Goal: Transaction & Acquisition: Book appointment/travel/reservation

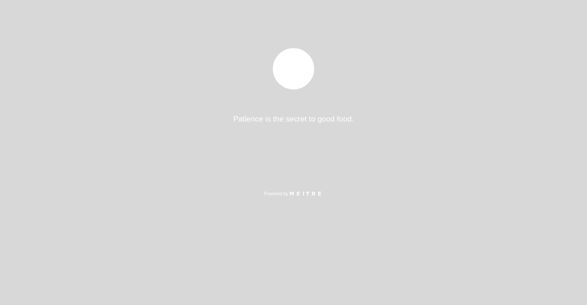
select select "es"
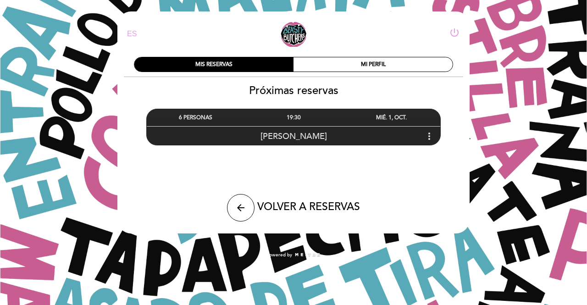
click at [299, 136] on span "[PERSON_NAME]" at bounding box center [293, 136] width 66 height 10
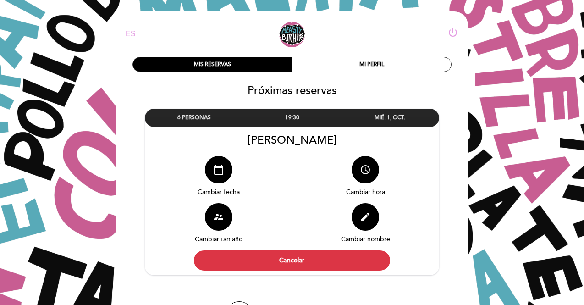
click at [226, 232] on div "supervisor_account Cambiar tamaño" at bounding box center [218, 226] width 147 height 47
click at [224, 224] on button "supervisor_account" at bounding box center [219, 217] width 28 height 28
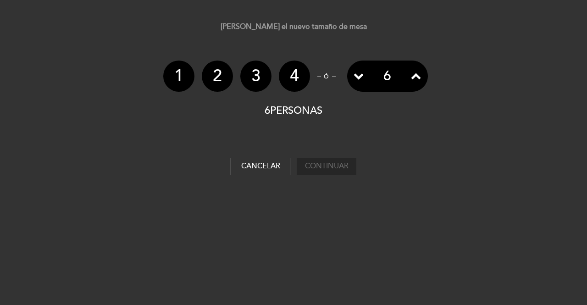
click at [215, 76] on li "2" at bounding box center [217, 76] width 31 height 31
click at [214, 75] on li "2" at bounding box center [217, 76] width 31 height 31
click at [363, 74] on icon at bounding box center [359, 76] width 10 height 10
click at [361, 74] on icon at bounding box center [359, 76] width 10 height 10
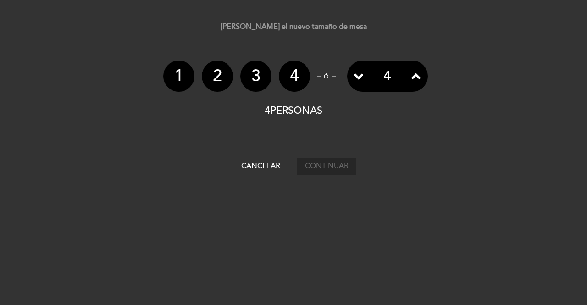
click at [361, 74] on icon at bounding box center [359, 76] width 10 height 10
drag, startPoint x: 420, startPoint y: 73, endPoint x: 414, endPoint y: 75, distance: 6.7
click at [418, 73] on icon at bounding box center [416, 76] width 10 height 10
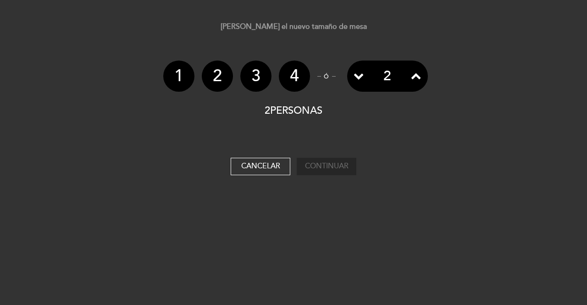
click at [414, 75] on icon at bounding box center [416, 76] width 10 height 10
click at [366, 73] on span at bounding box center [359, 76] width 22 height 31
click at [334, 147] on div "[PERSON_NAME] el nuevo tamaño de mesa 1 2 3 4 ó 6 2 PERSONAS Elija abajo para v…" at bounding box center [293, 99] width 587 height 154
click at [247, 71] on li "3" at bounding box center [255, 76] width 31 height 31
click at [298, 73] on li "4" at bounding box center [294, 76] width 31 height 31
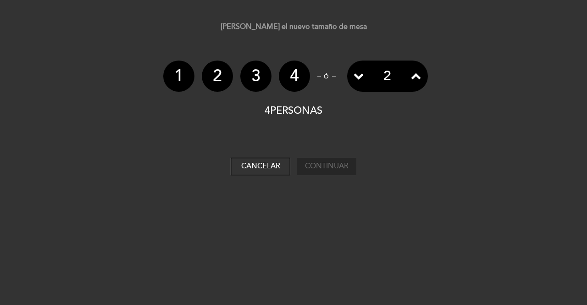
click at [255, 74] on li "3" at bounding box center [255, 76] width 31 height 31
click at [221, 77] on li "2" at bounding box center [217, 76] width 31 height 31
click at [180, 81] on li "1" at bounding box center [178, 76] width 31 height 31
click at [413, 75] on icon at bounding box center [416, 76] width 10 height 10
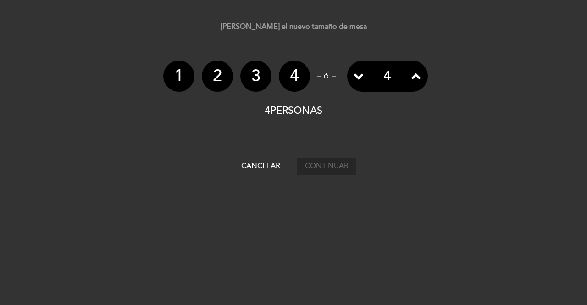
click at [413, 75] on icon at bounding box center [416, 76] width 10 height 10
click at [363, 74] on icon at bounding box center [359, 76] width 10 height 10
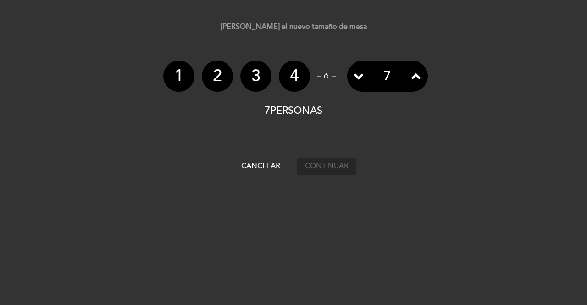
click at [363, 74] on icon at bounding box center [359, 76] width 10 height 10
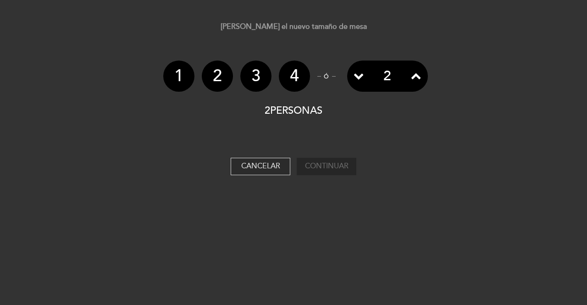
click at [267, 166] on button "Cancelar" at bounding box center [261, 166] width 60 height 17
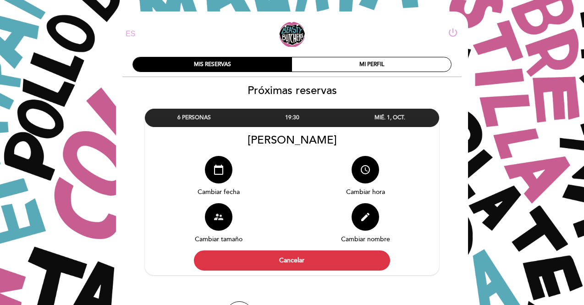
click at [217, 217] on icon "supervisor_account" at bounding box center [218, 216] width 11 height 11
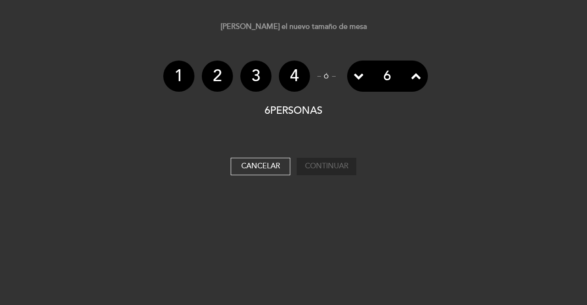
click at [223, 73] on li "2" at bounding box center [217, 76] width 31 height 31
click at [299, 77] on li "4" at bounding box center [294, 76] width 31 height 31
click at [226, 72] on li "2" at bounding box center [217, 76] width 31 height 31
drag, startPoint x: 321, startPoint y: 187, endPoint x: 326, endPoint y: 172, distance: 15.5
click at [321, 186] on div "[PERSON_NAME] el nuevo tamaño de mesa 1 2 3 4 ó 6 2 PERSONAS Elija abajo para v…" at bounding box center [293, 100] width 587 height 201
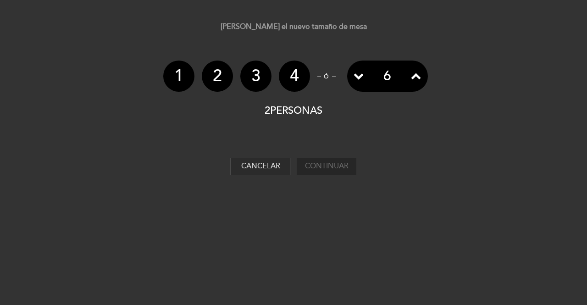
click at [271, 166] on button "Cancelar" at bounding box center [261, 166] width 60 height 17
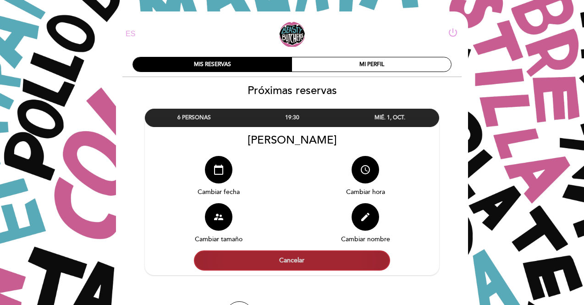
click at [318, 266] on button "Cancelar" at bounding box center [292, 260] width 196 height 20
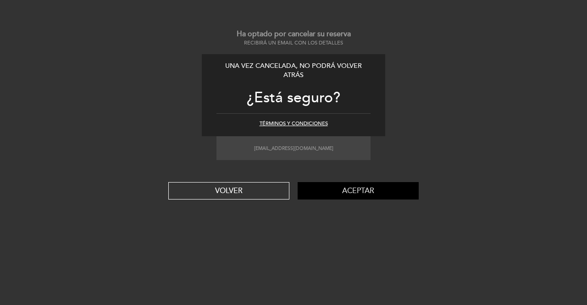
click at [342, 193] on button "Aceptar" at bounding box center [358, 190] width 121 height 17
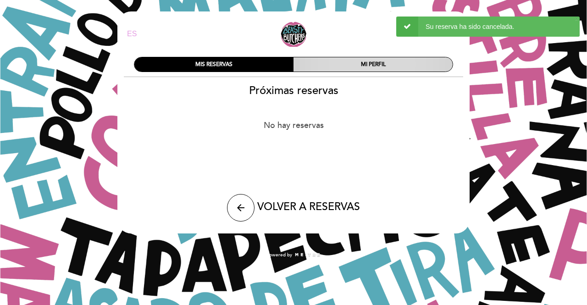
click at [352, 66] on div "MI PERFIL" at bounding box center [372, 64] width 159 height 14
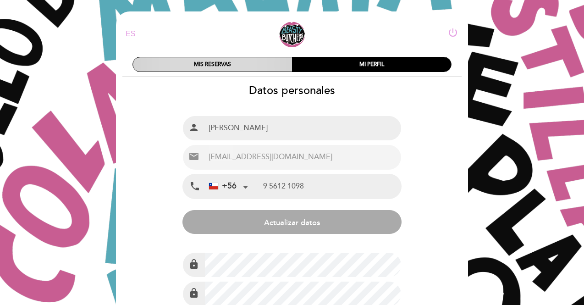
click at [249, 71] on div "MIS RESERVAS" at bounding box center [212, 64] width 159 height 14
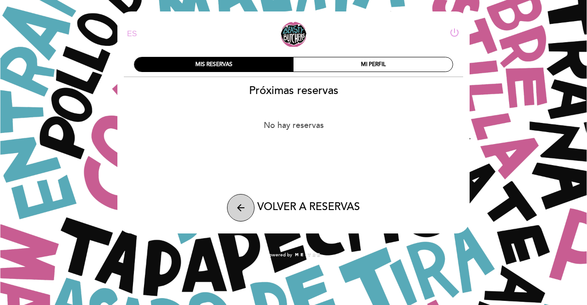
click at [247, 206] on button "arrow_back" at bounding box center [241, 208] width 28 height 28
select select "es"
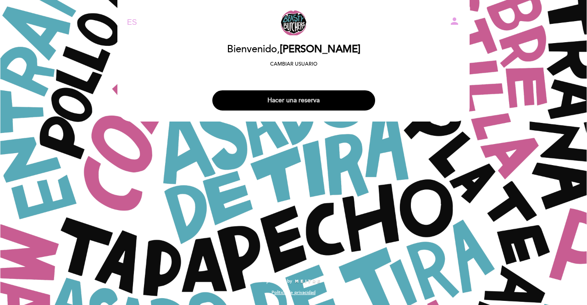
click at [282, 92] on button "Hacer una reserva" at bounding box center [293, 100] width 163 height 20
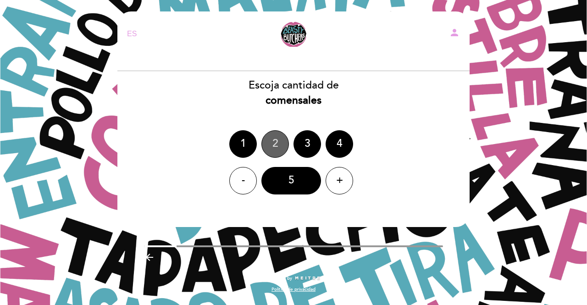
click at [279, 143] on div "2" at bounding box center [275, 144] width 28 height 28
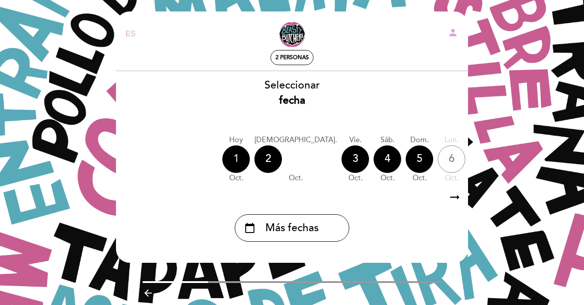
click at [240, 161] on div "1" at bounding box center [236, 159] width 28 height 28
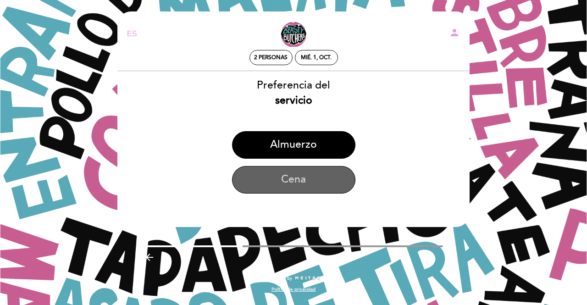
click at [280, 181] on button "Cena" at bounding box center [293, 180] width 123 height 28
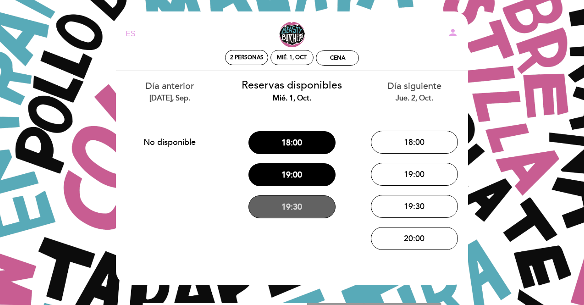
click at [295, 208] on button "19:30" at bounding box center [292, 206] width 87 height 23
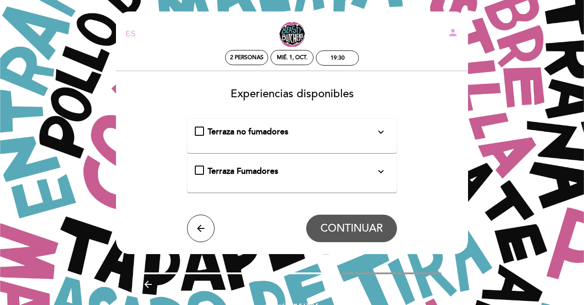
click at [199, 131] on div "Terraza no fumadores expand_more" at bounding box center [292, 132] width 195 height 12
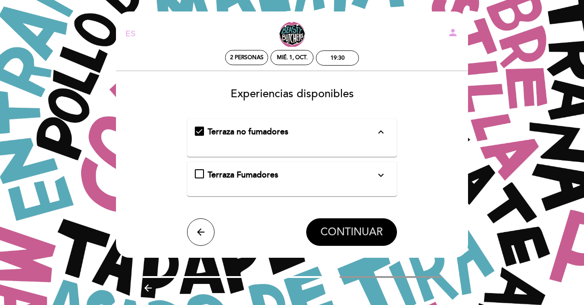
click at [331, 227] on span "CONTINUAR" at bounding box center [352, 232] width 62 height 13
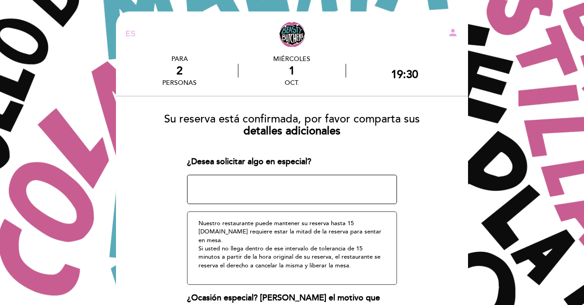
scroll to position [122, 0]
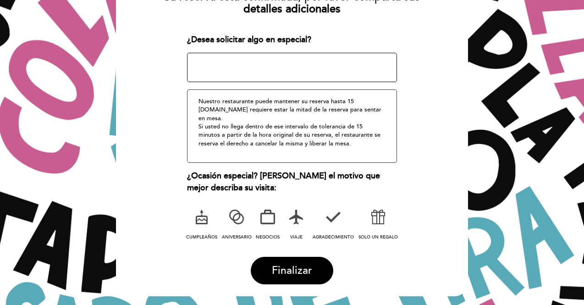
click at [333, 207] on icon at bounding box center [333, 217] width 24 height 24
click at [299, 257] on button "Finalizar" at bounding box center [292, 271] width 83 height 28
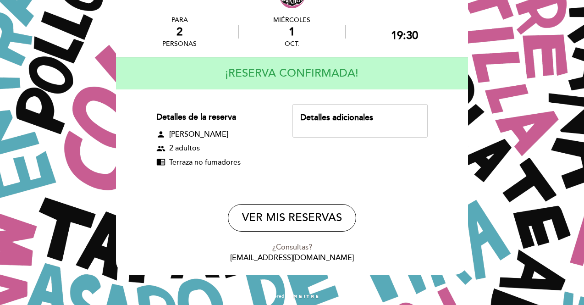
scroll to position [54, 0]
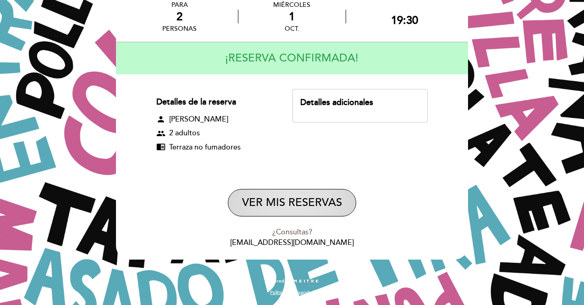
click at [294, 198] on button "VER MIS RESERVAS" at bounding box center [292, 203] width 128 height 28
select select "es"
